Goal: Transaction & Acquisition: Purchase product/service

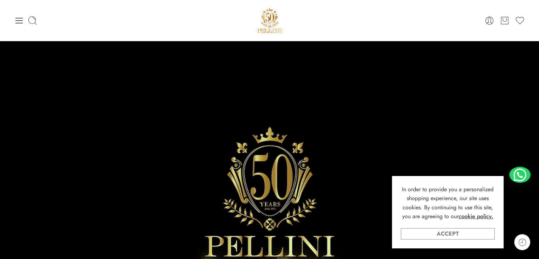
click at [463, 237] on link "Accept" at bounding box center [448, 233] width 94 height 11
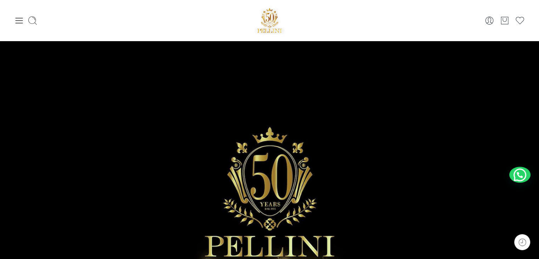
click at [278, 19] on img at bounding box center [270, 20] width 30 height 30
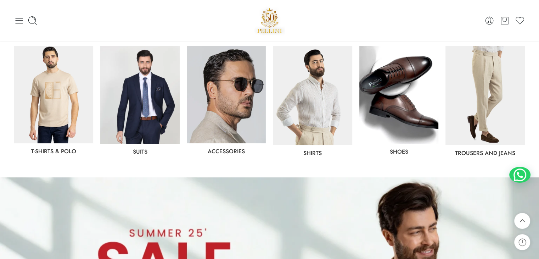
scroll to position [354, 0]
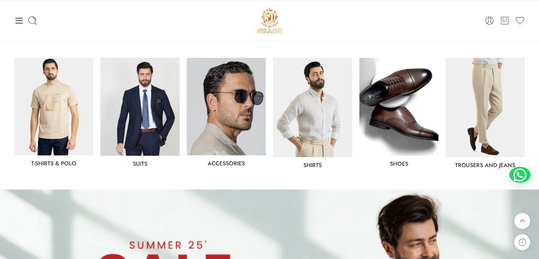
click at [77, 119] on img at bounding box center [53, 106] width 79 height 97
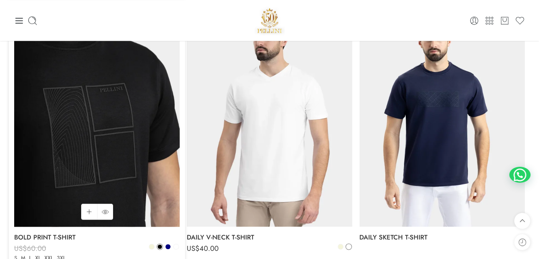
scroll to position [922, 0]
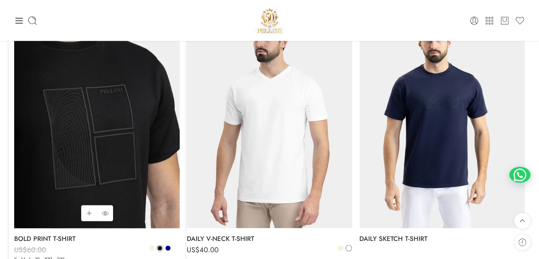
click at [139, 128] on img at bounding box center [97, 117] width 166 height 221
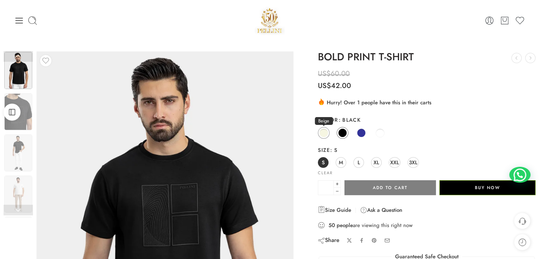
click at [325, 135] on span at bounding box center [323, 132] width 9 height 9
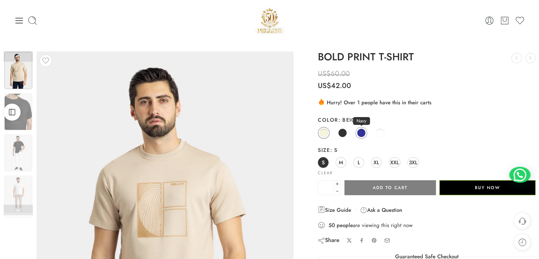
click at [363, 132] on span at bounding box center [361, 132] width 9 height 9
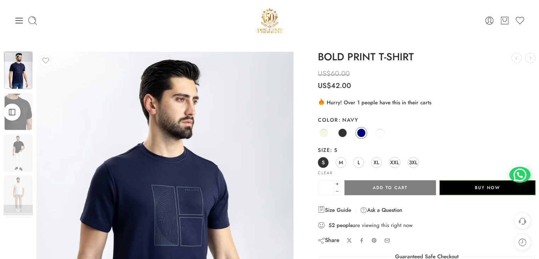
click at [269, 20] on img at bounding box center [270, 20] width 30 height 30
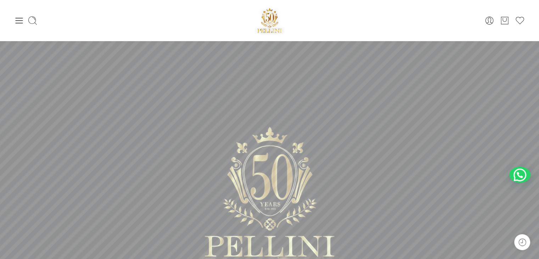
click at [270, 17] on img at bounding box center [270, 20] width 30 height 30
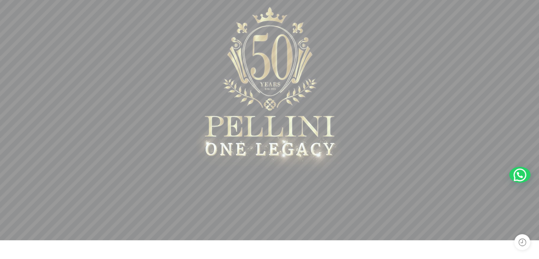
scroll to position [142, 0]
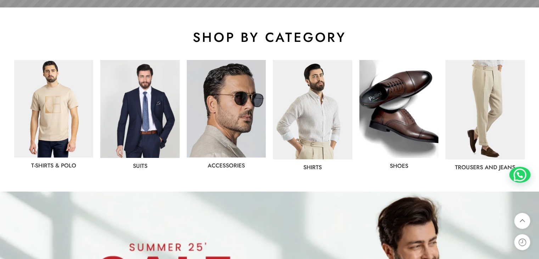
scroll to position [390, 0]
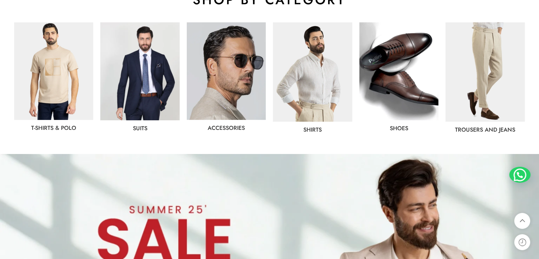
click at [74, 83] on img at bounding box center [53, 70] width 79 height 97
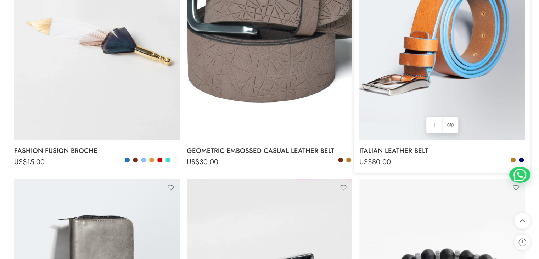
scroll to position [2588, 0]
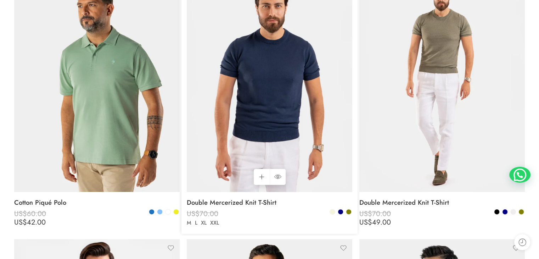
scroll to position [213, 0]
